Goal: Information Seeking & Learning: Learn about a topic

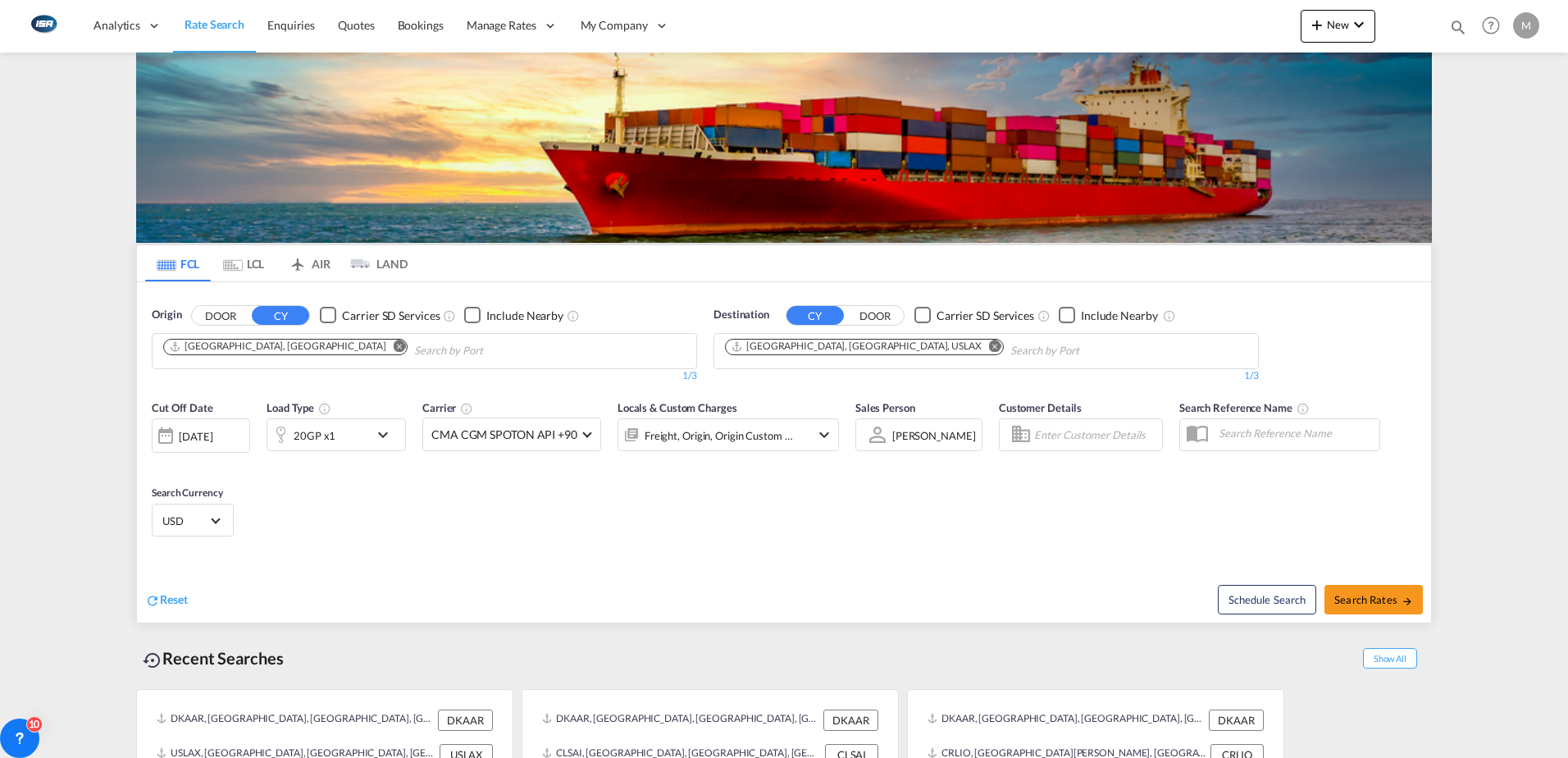
scroll to position [65, 0]
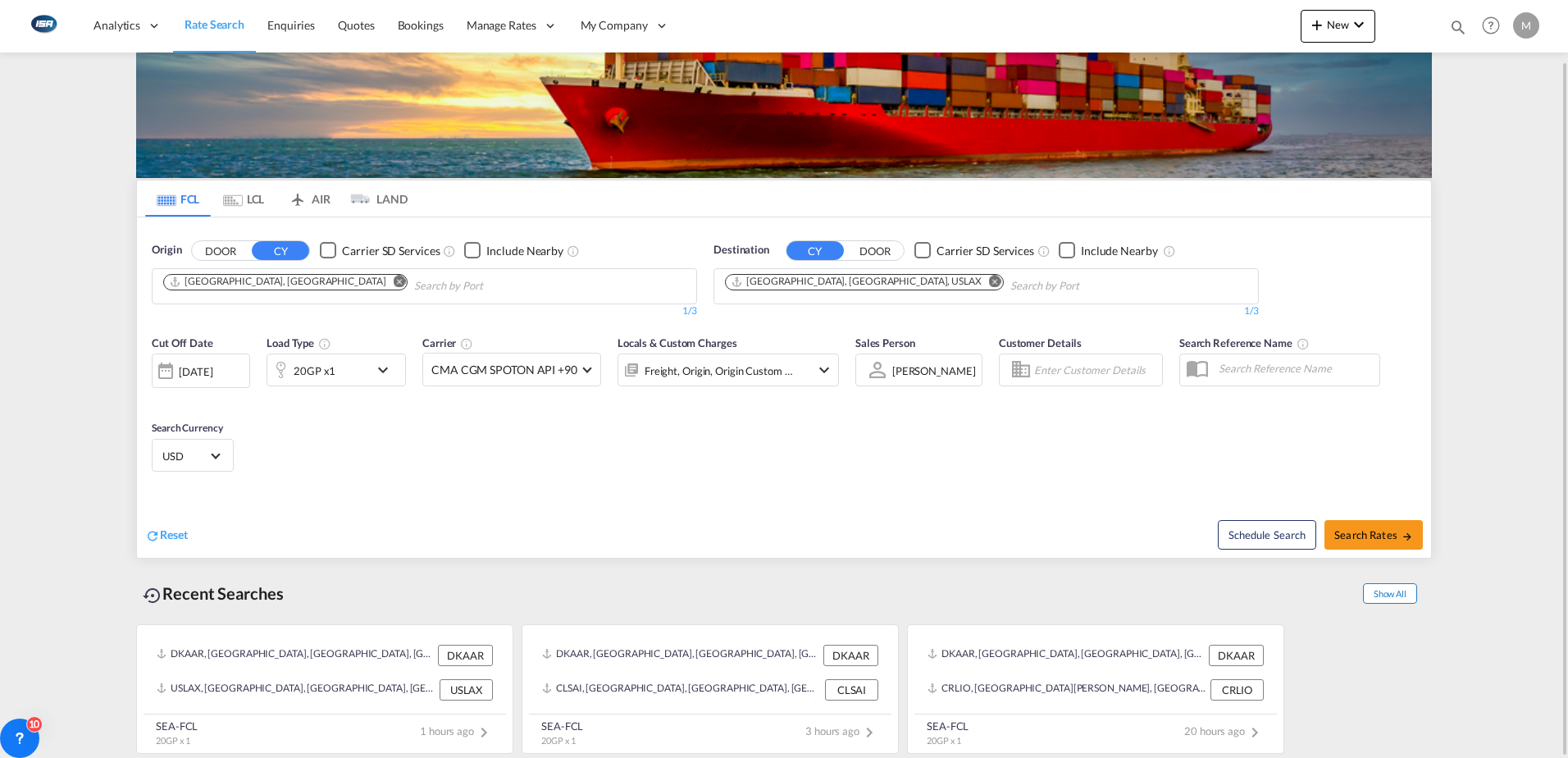
click at [1381, 588] on span "Show All" at bounding box center [1390, 593] width 54 height 20
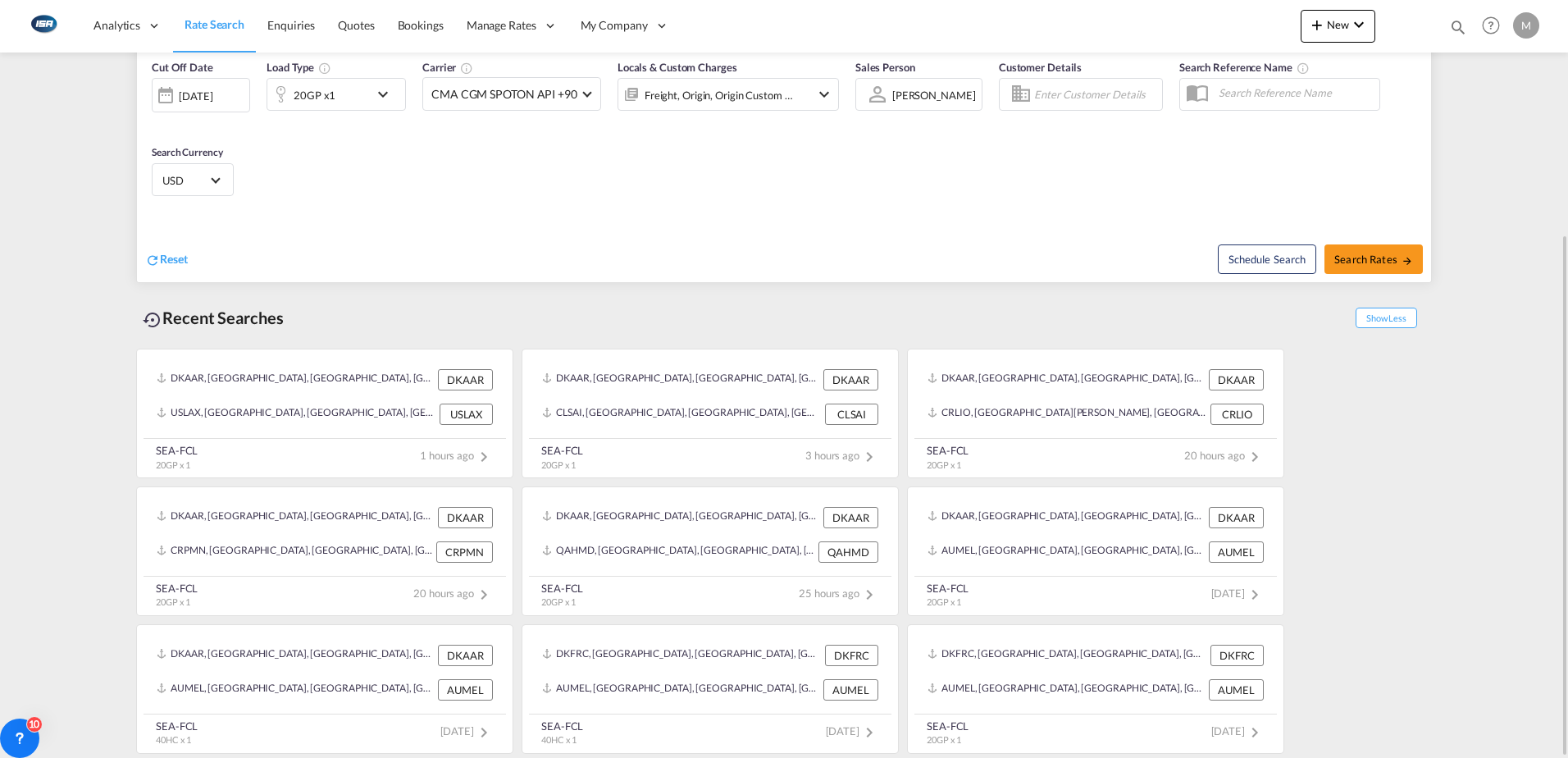
scroll to position [340, 0]
click at [274, 524] on div "DKAAR, [GEOGRAPHIC_DATA], [GEOGRAPHIC_DATA], [GEOGRAPHIC_DATA], [GEOGRAPHIC_DAT…" at bounding box center [294, 518] width 277 height 21
